Goal: Task Accomplishment & Management: Complete application form

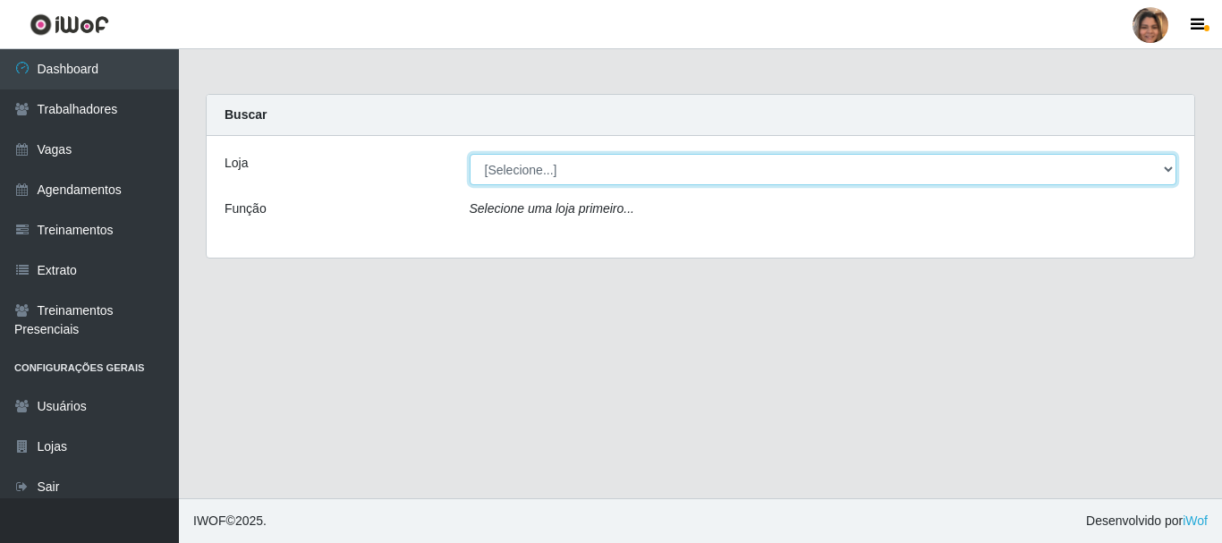
drag, startPoint x: 1167, startPoint y: 176, endPoint x: 1106, endPoint y: 173, distance: 61.0
click at [1167, 176] on select "[Selecione...] Mar Vermelho - CEASA Mar Vermelho - Centro de Distribuição" at bounding box center [824, 169] width 708 height 31
select select "474"
click at [470, 154] on select "[Selecione...] Mar Vermelho - CEASA Mar Vermelho - Centro de Distribuição" at bounding box center [824, 169] width 708 height 31
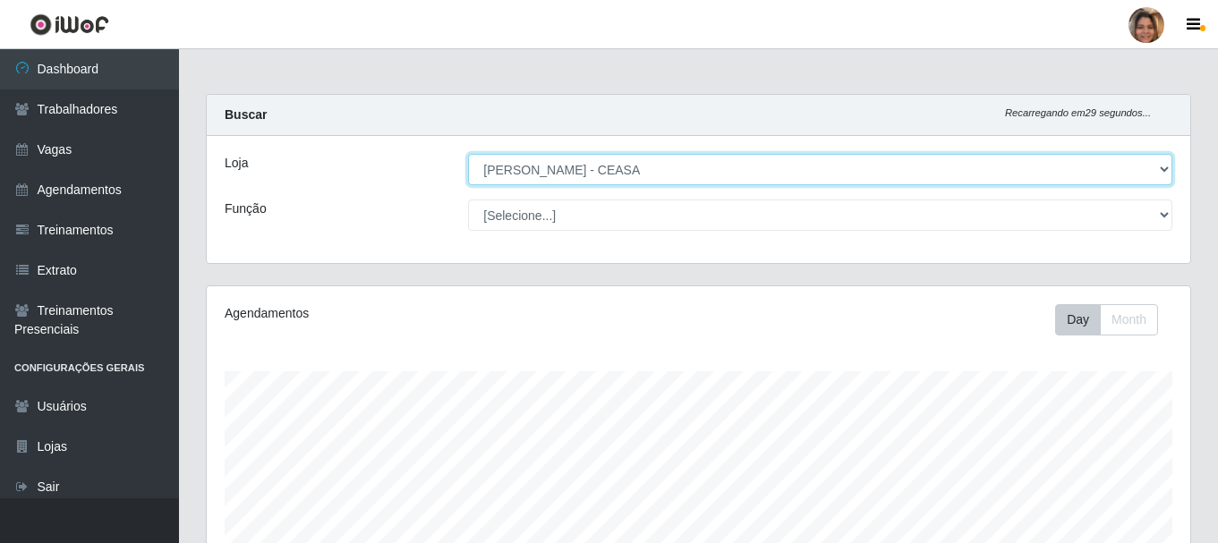
scroll to position [371, 983]
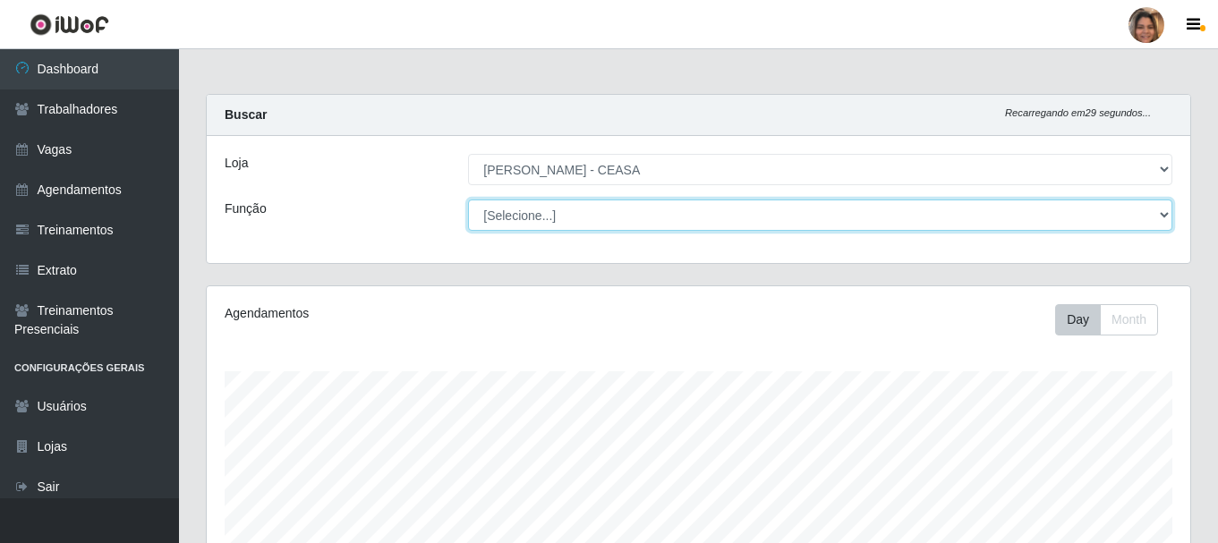
click at [663, 217] on select "[Selecione...] Repositor Repositor + Repositor ++" at bounding box center [820, 215] width 704 height 31
select select "24"
click at [468, 200] on select "[Selecione...] Repositor Repositor + Repositor ++" at bounding box center [820, 215] width 704 height 31
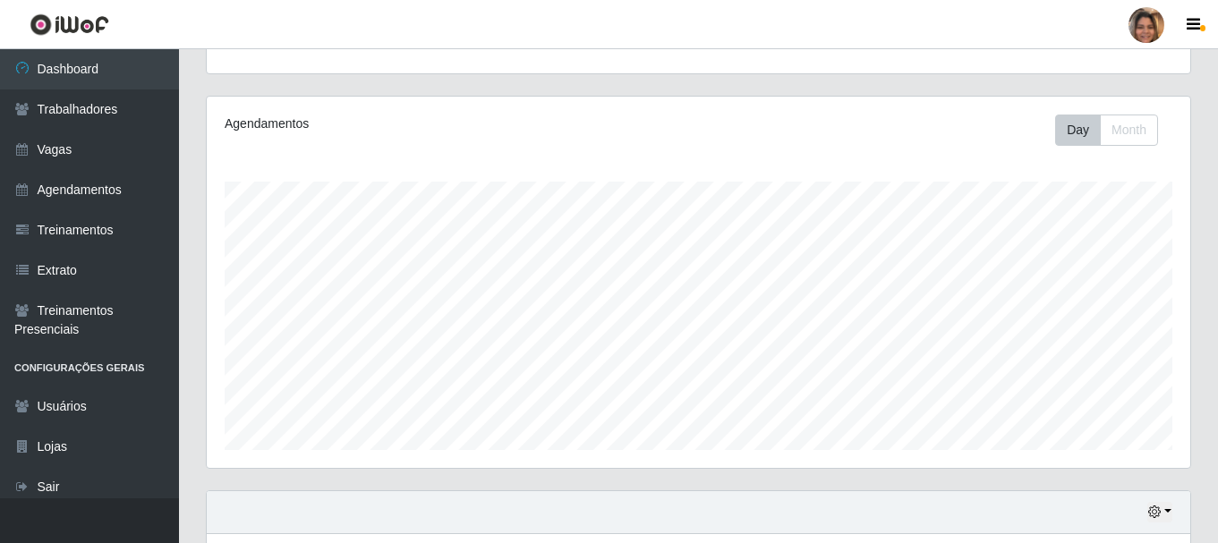
scroll to position [0, 0]
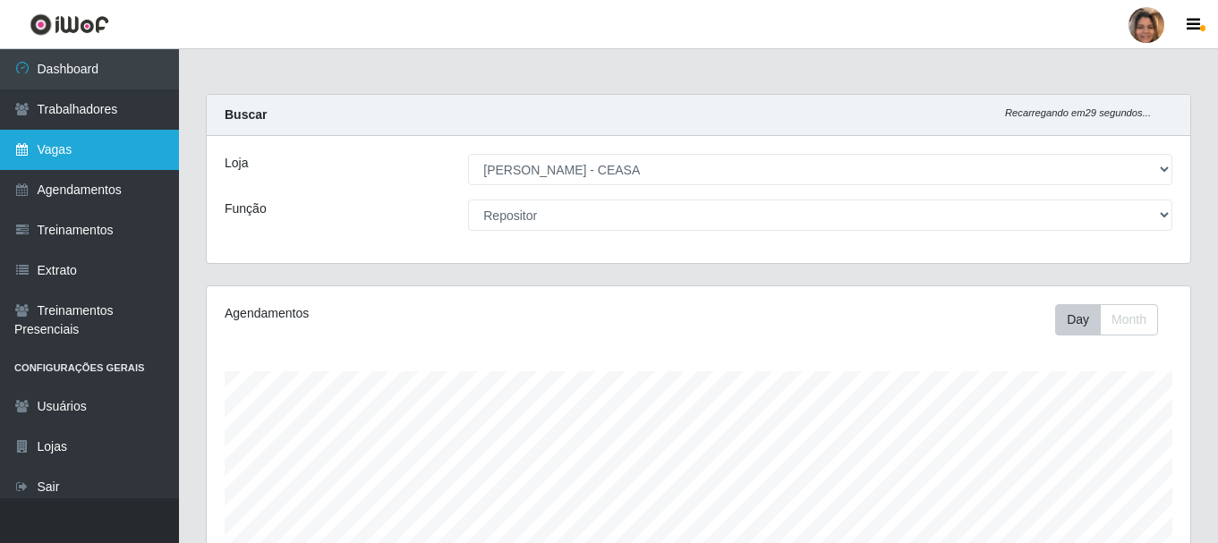
click at [77, 151] on link "Vagas" at bounding box center [89, 150] width 179 height 40
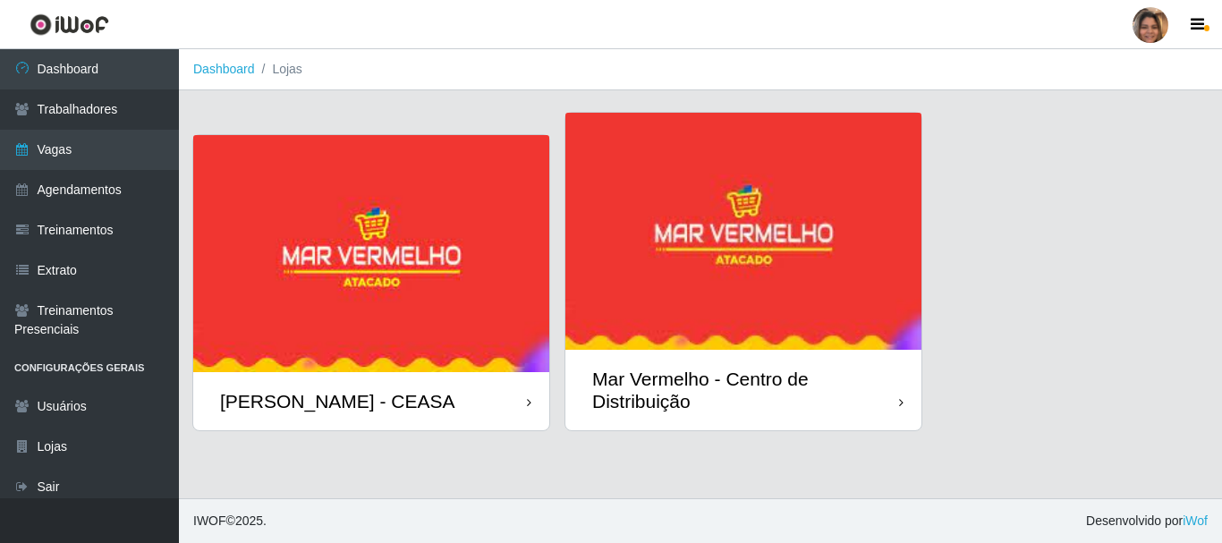
click at [315, 278] on img at bounding box center [371, 253] width 356 height 237
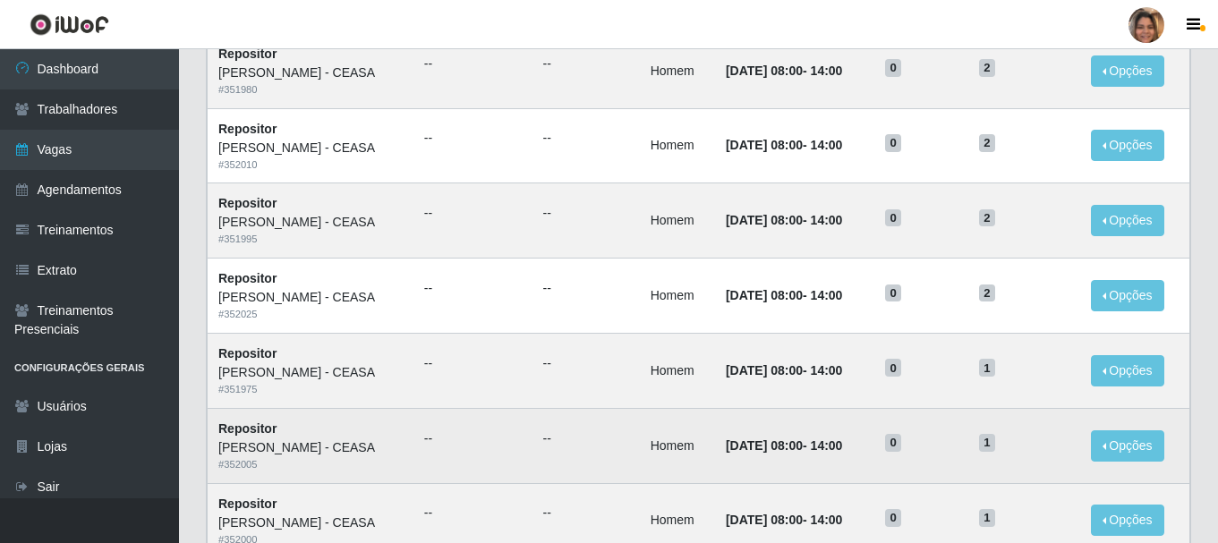
scroll to position [974, 0]
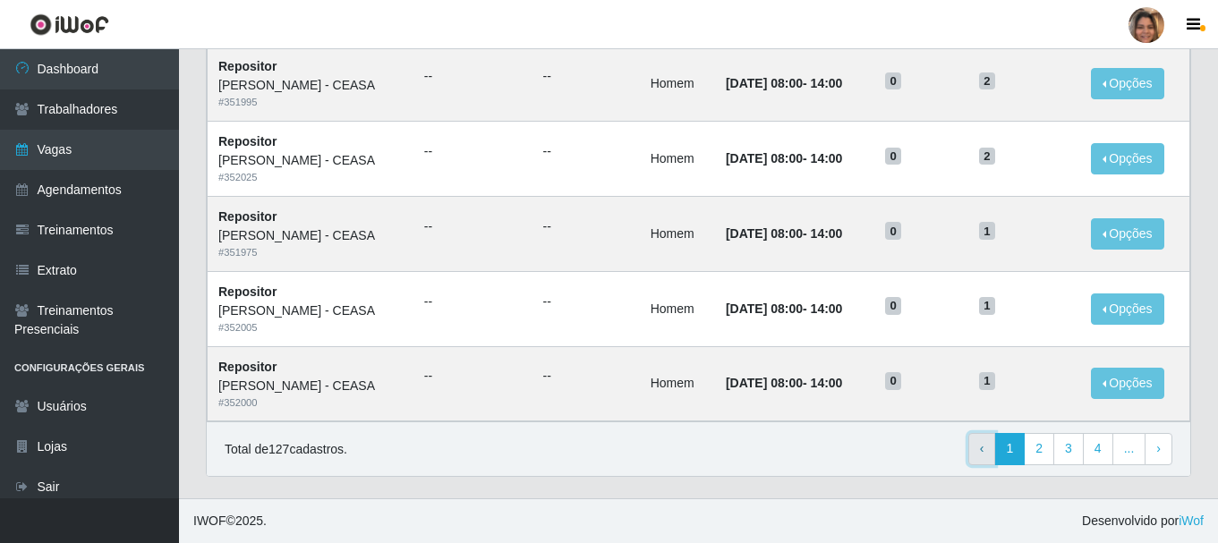
click at [977, 450] on link "‹ Previous" at bounding box center [982, 449] width 28 height 32
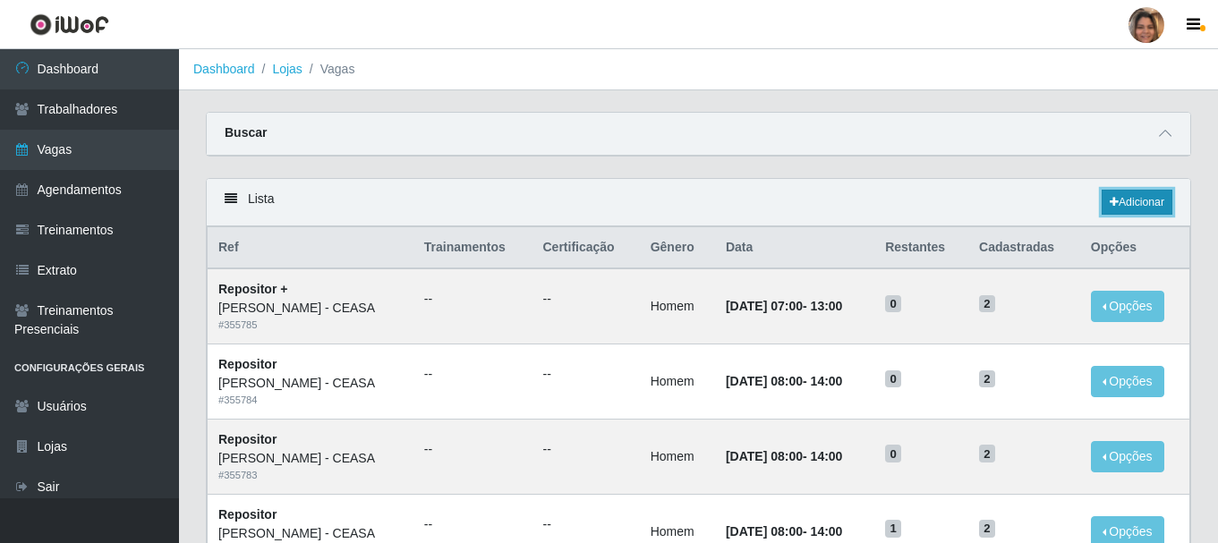
click at [1156, 192] on link "Adicionar" at bounding box center [1137, 202] width 71 height 25
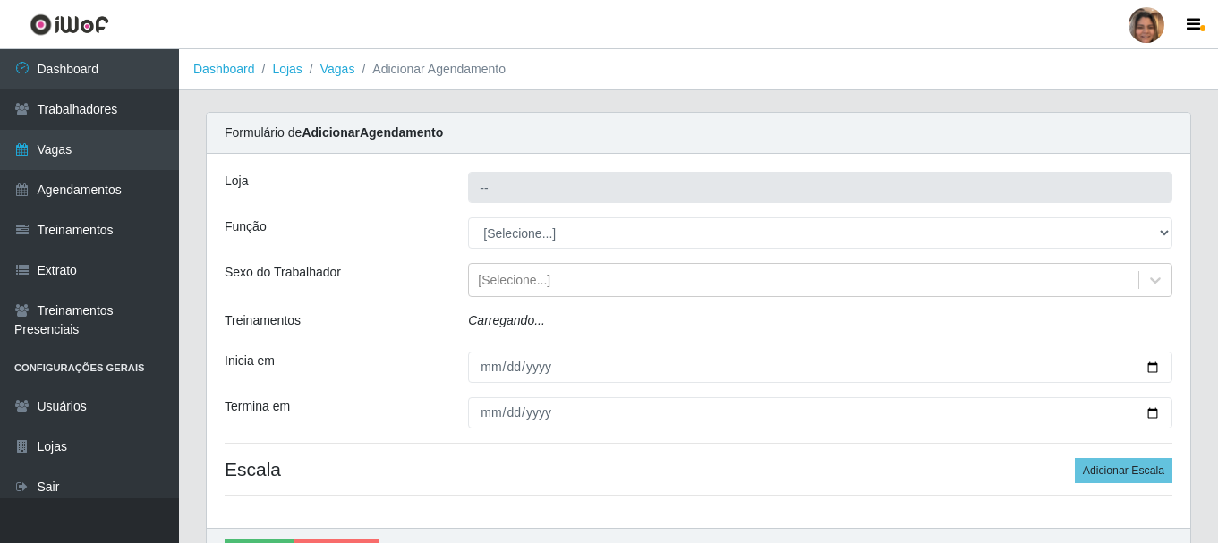
type input "[PERSON_NAME] - CEASA"
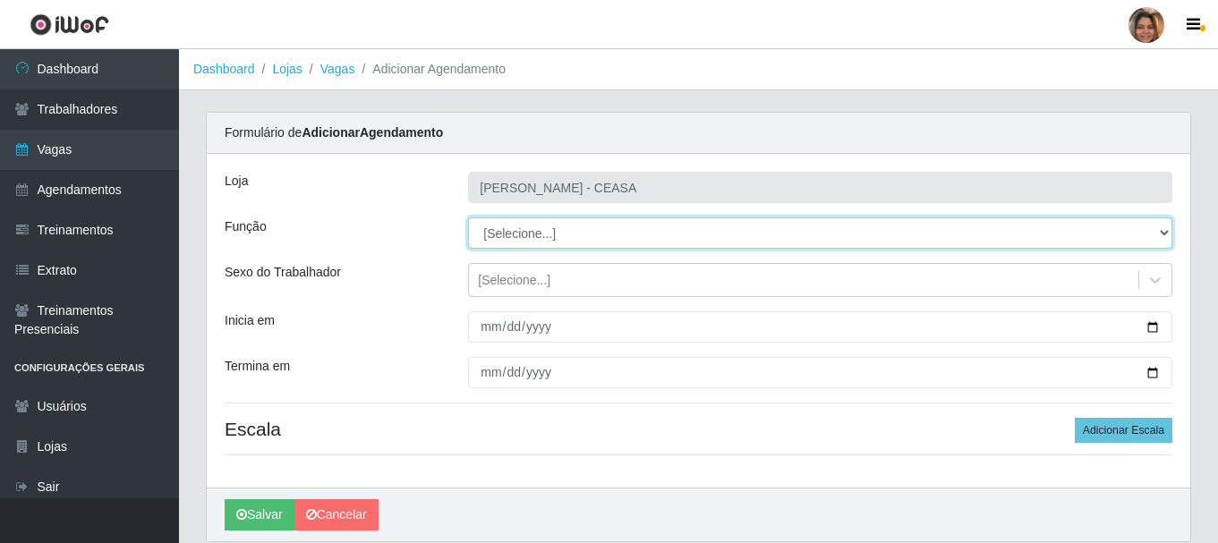
click at [535, 228] on select "[Selecione...] Repositor Repositor + Repositor ++" at bounding box center [820, 232] width 704 height 31
select select "24"
click at [468, 217] on select "[Selecione...] Repositor Repositor + Repositor ++" at bounding box center [820, 232] width 704 height 31
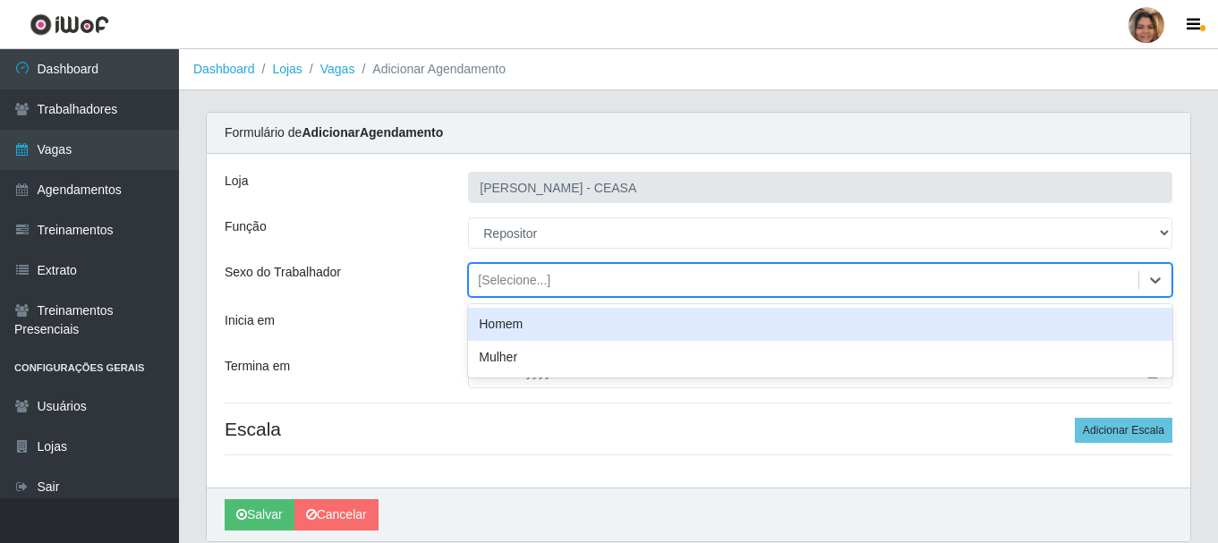
click at [533, 281] on div "[Selecione...]" at bounding box center [514, 280] width 72 height 19
click at [521, 325] on div "Homem" at bounding box center [820, 324] width 704 height 33
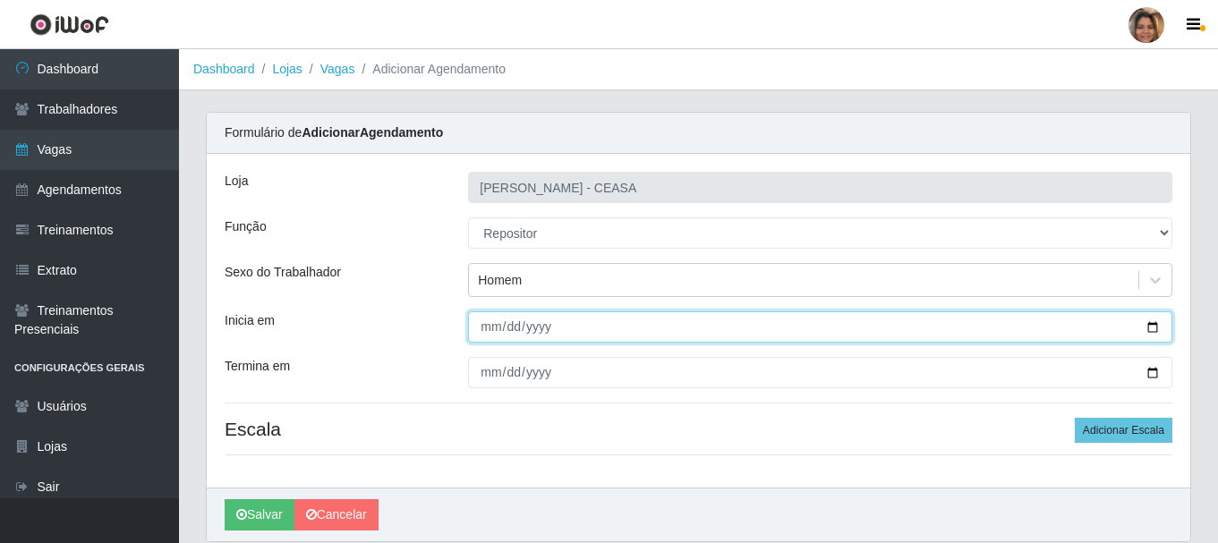
click at [1153, 328] on input "Inicia em" at bounding box center [820, 326] width 704 height 31
type input "[DATE]"
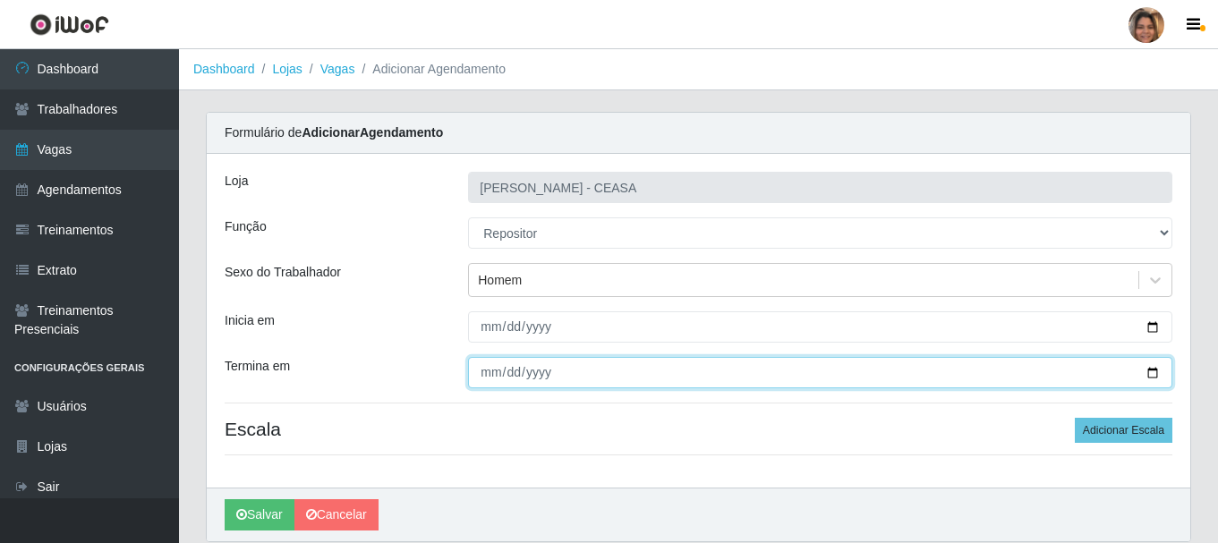
click at [1153, 371] on input "Termina em" at bounding box center [820, 372] width 704 height 31
type input "[DATE]"
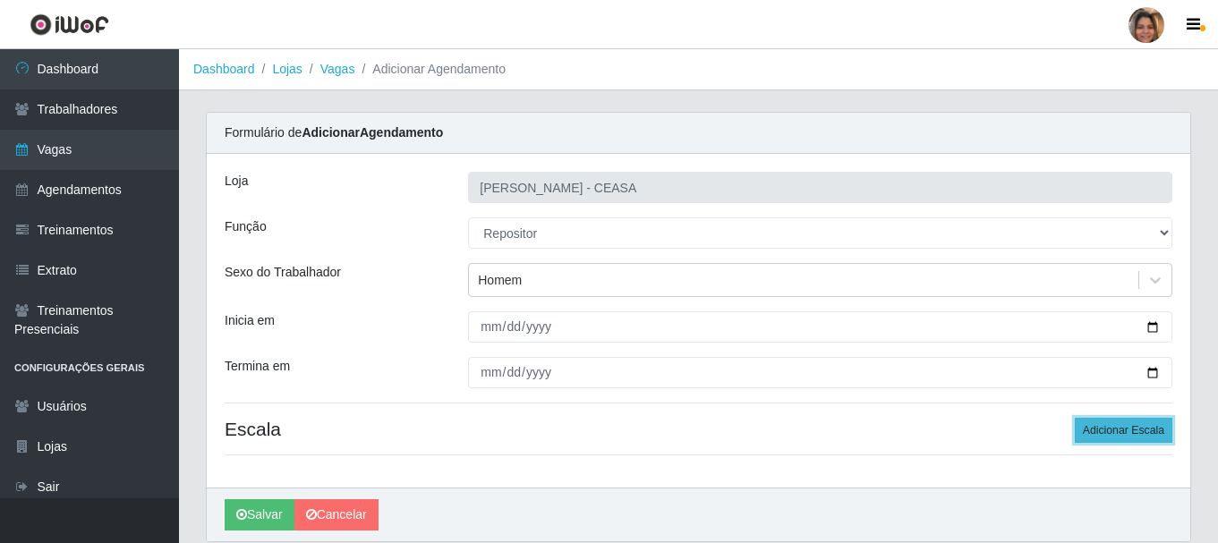
click at [1083, 427] on button "Adicionar Escala" at bounding box center [1124, 430] width 98 height 25
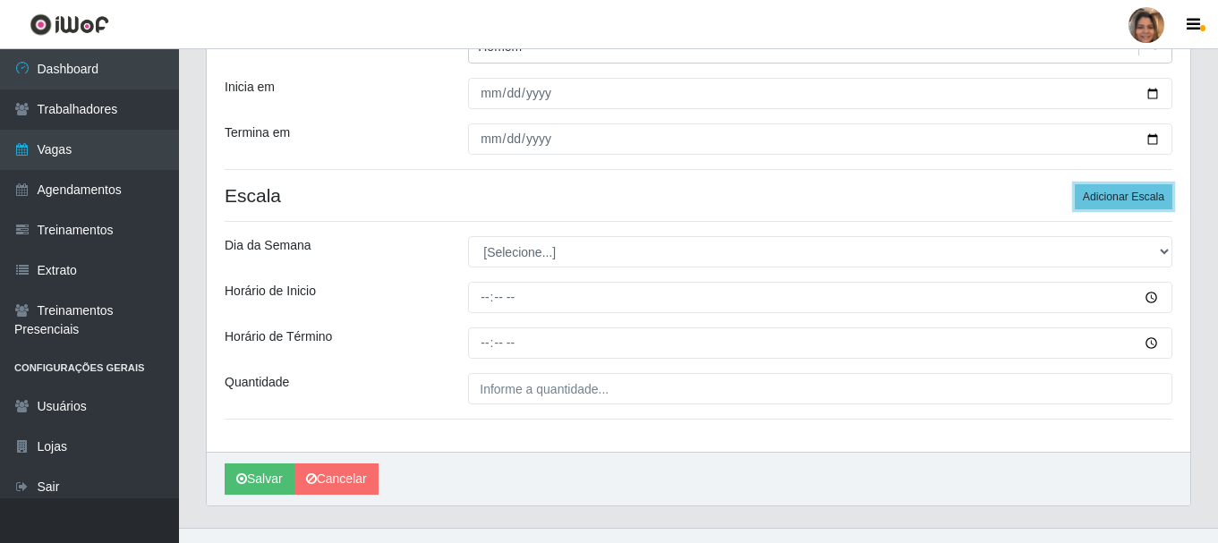
scroll to position [263, 0]
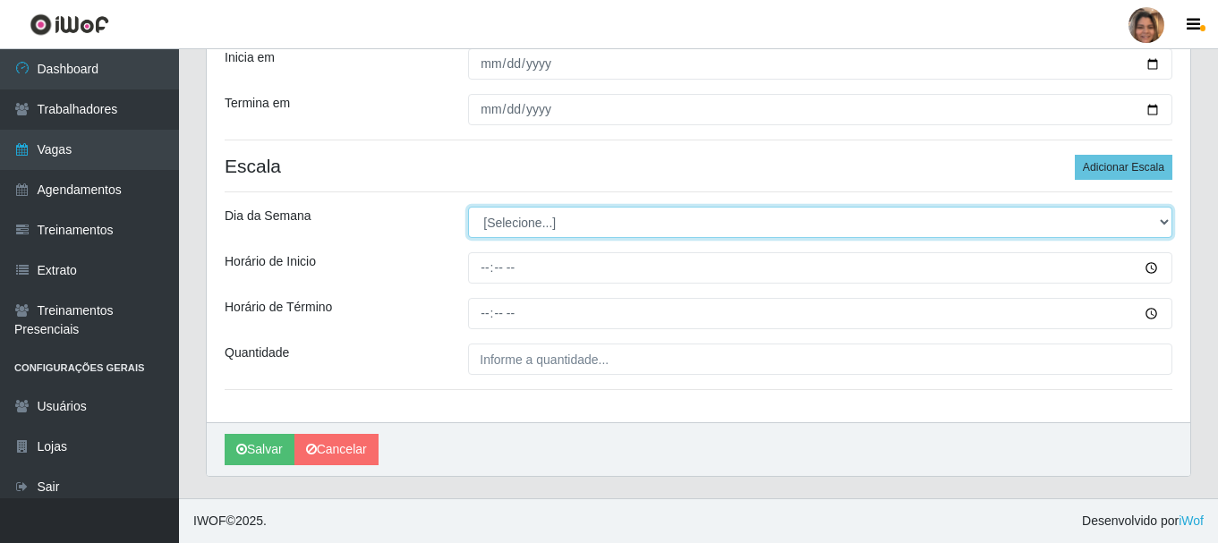
click at [536, 224] on select "[Selecione...] Segunda Terça Quarta Quinta Sexta Sábado Domingo" at bounding box center [820, 222] width 704 height 31
select select "2"
click at [468, 207] on select "[Selecione...] Segunda Terça Quarta Quinta Sexta Sábado Domingo" at bounding box center [820, 222] width 704 height 31
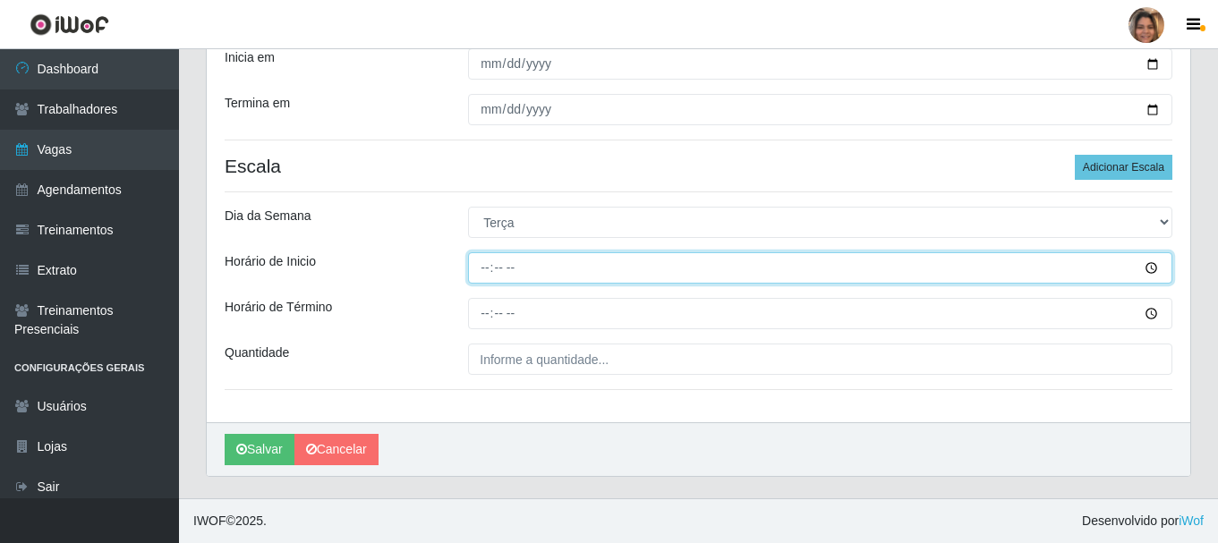
click at [489, 261] on input "Horário de Inicio" at bounding box center [820, 267] width 704 height 31
type input "08:00"
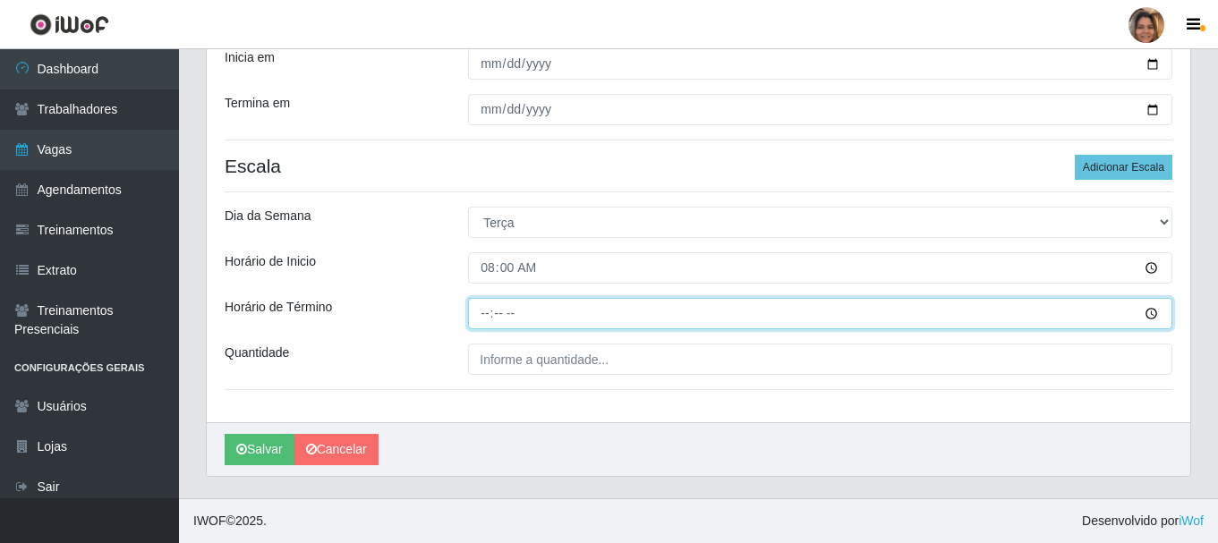
click at [486, 309] on input "Horário de Término" at bounding box center [820, 313] width 704 height 31
type input "14:00"
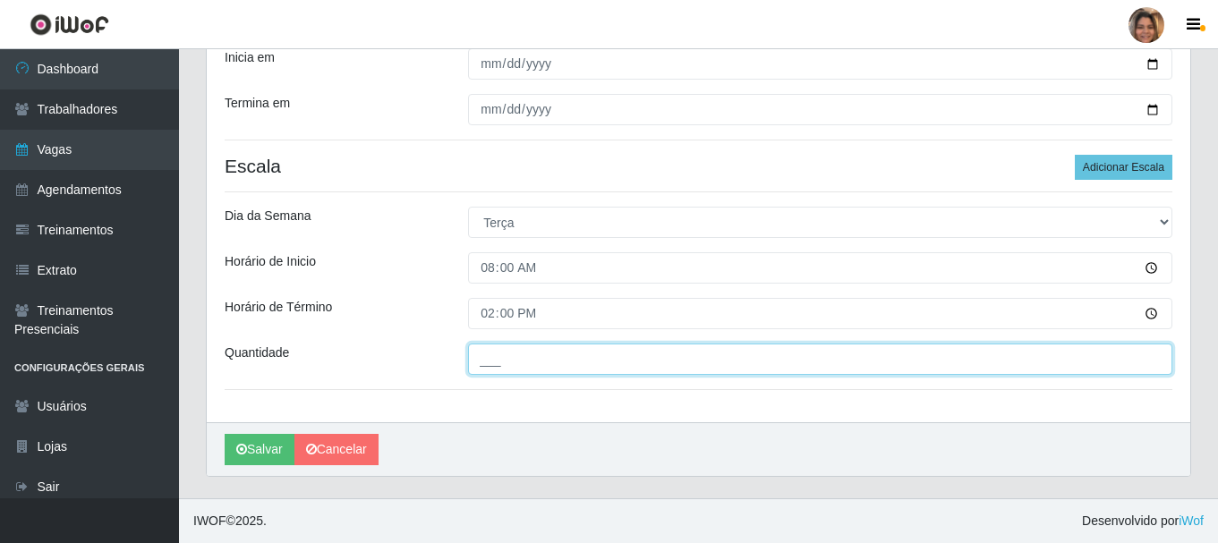
click at [501, 365] on input "___" at bounding box center [820, 359] width 704 height 31
type input "2__"
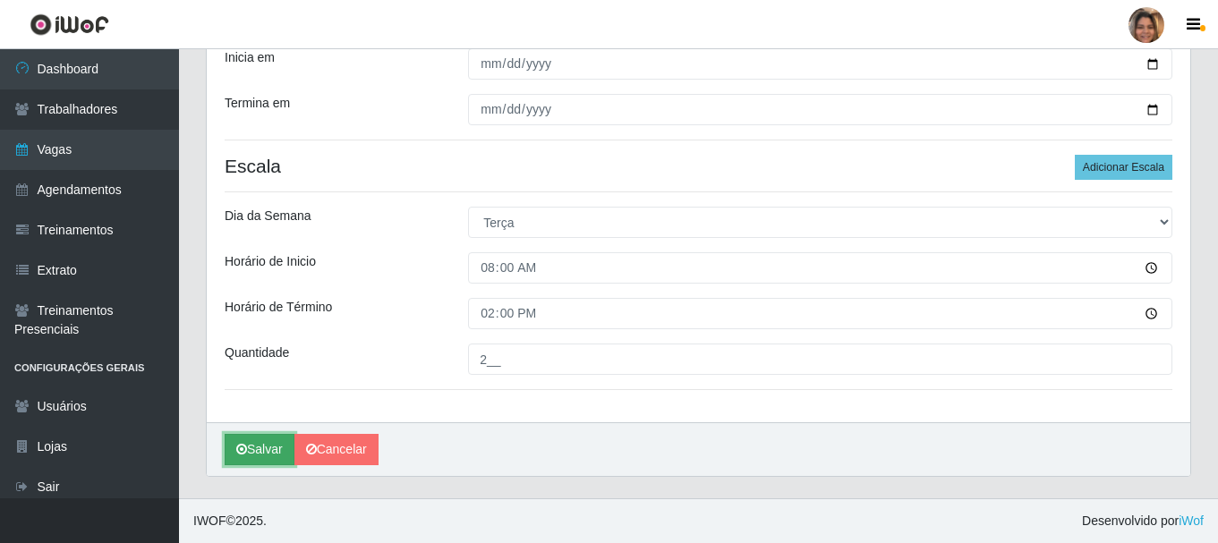
click at [243, 447] on icon "submit" at bounding box center [241, 449] width 11 height 13
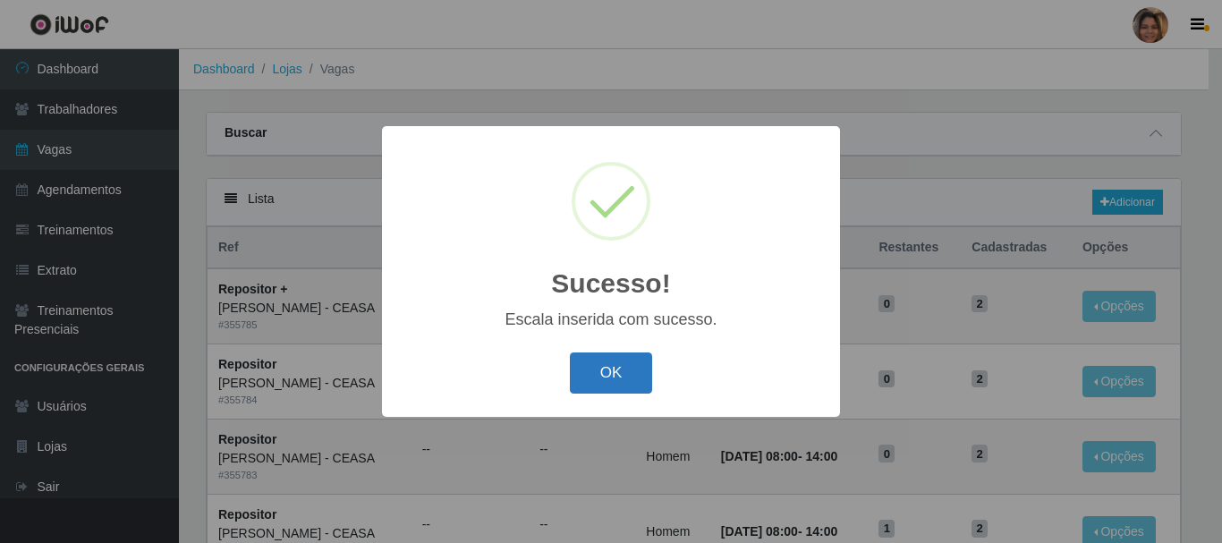
click at [600, 375] on button "OK" at bounding box center [611, 374] width 83 height 42
